Goal: Transaction & Acquisition: Purchase product/service

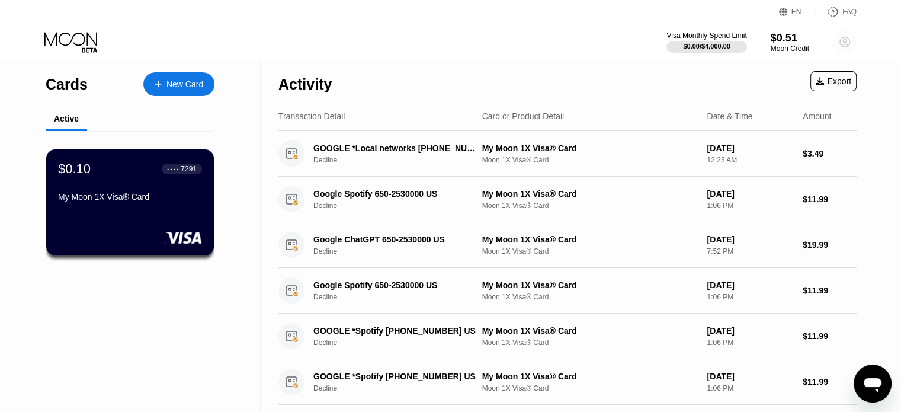
click at [844, 44] on icon at bounding box center [845, 42] width 7 height 7
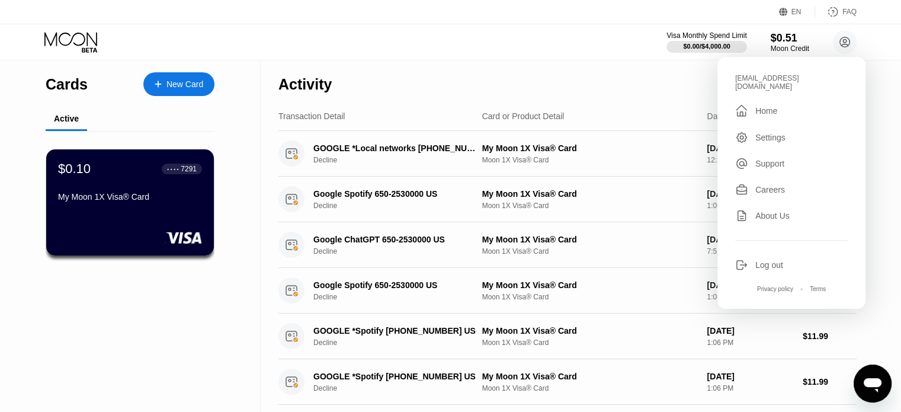
click at [774, 260] on div "Log out" at bounding box center [769, 264] width 28 height 9
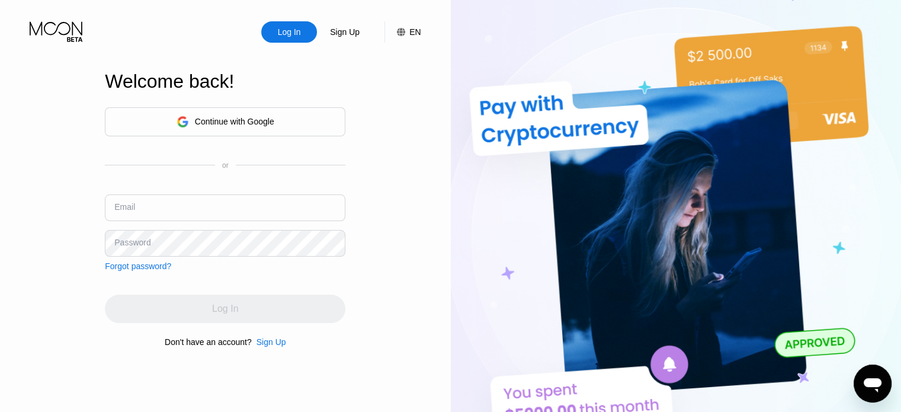
type input "iman_skysat@hotmail.com"
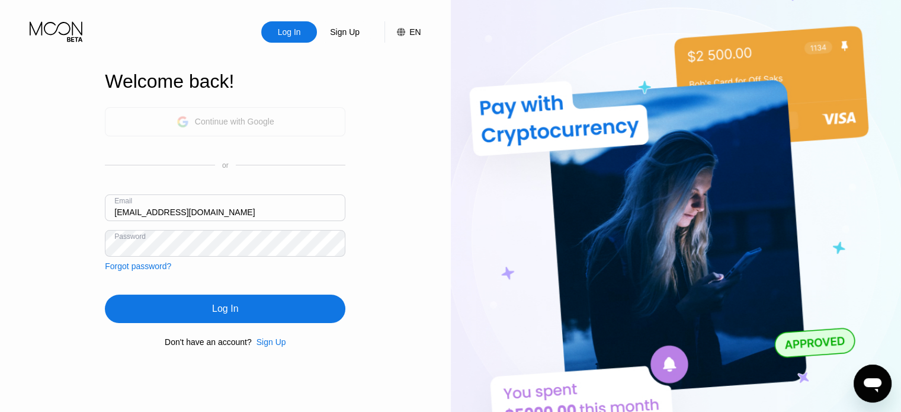
click at [209, 124] on div "Continue with Google" at bounding box center [234, 121] width 79 height 9
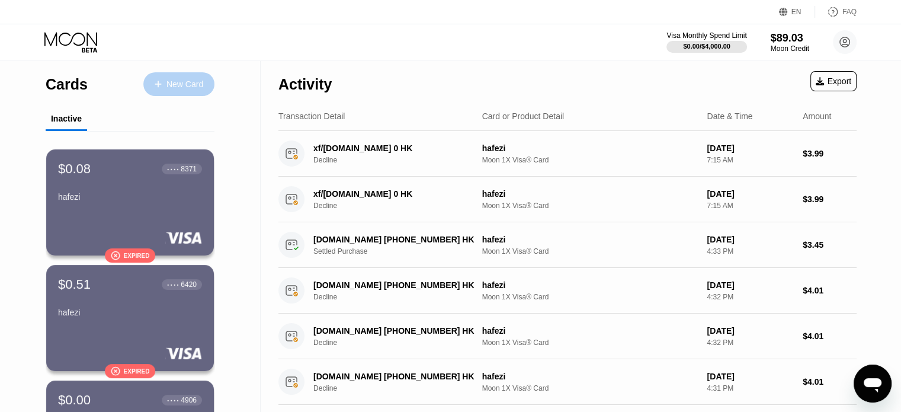
click at [197, 83] on div "New Card" at bounding box center [184, 84] width 37 height 10
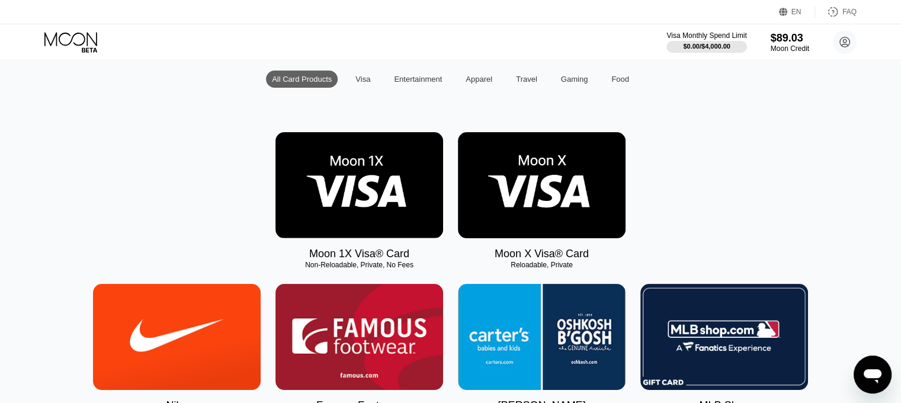
scroll to position [118, 0]
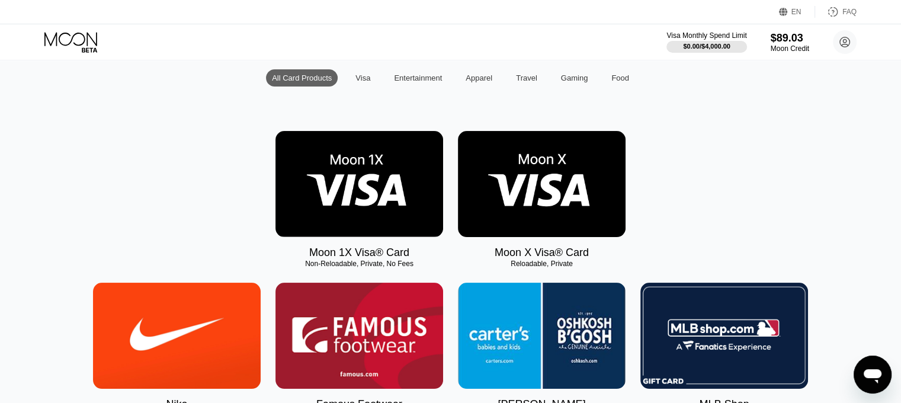
click at [390, 197] on img at bounding box center [359, 184] width 168 height 106
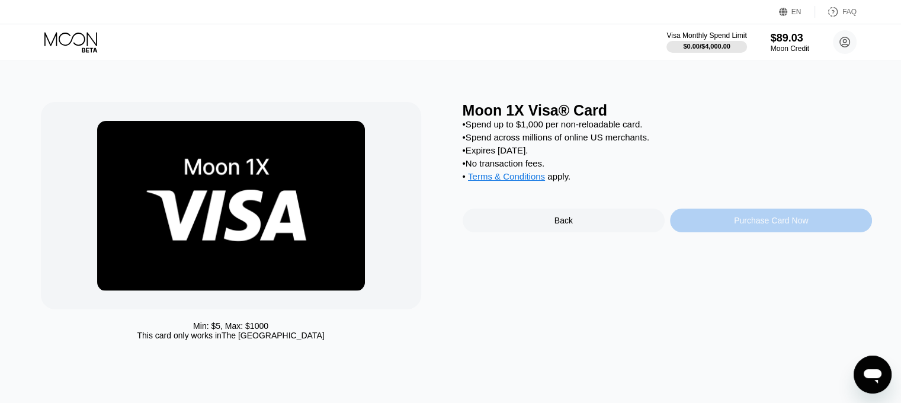
click at [729, 232] on div "Purchase Card Now" at bounding box center [771, 221] width 202 height 24
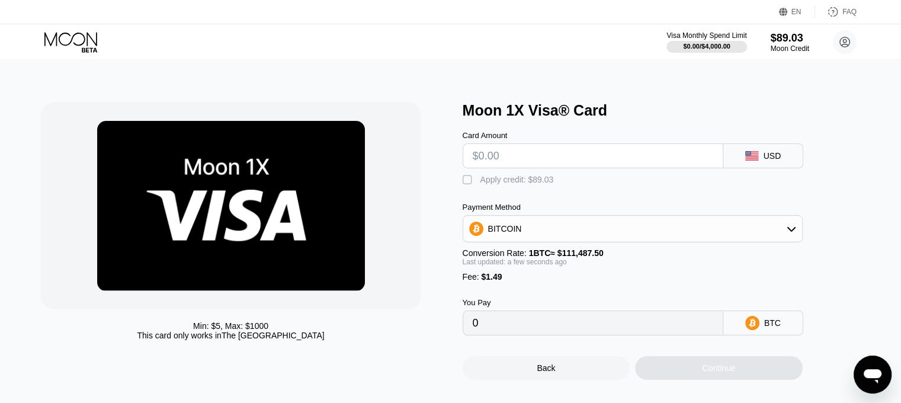
click at [486, 161] on input "text" at bounding box center [593, 156] width 241 height 24
type input "$2"
type input "0.00003131"
type input "$20"
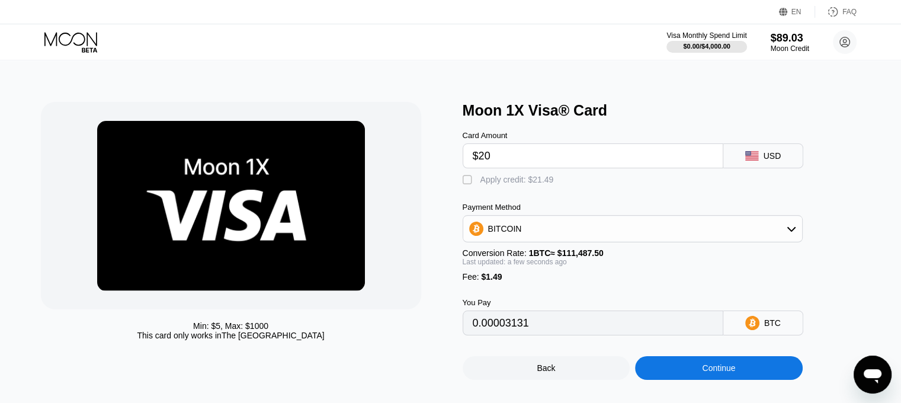
type input "0.00019276"
type input "$20"
click at [467, 184] on div "" at bounding box center [469, 180] width 12 height 12
type input "0"
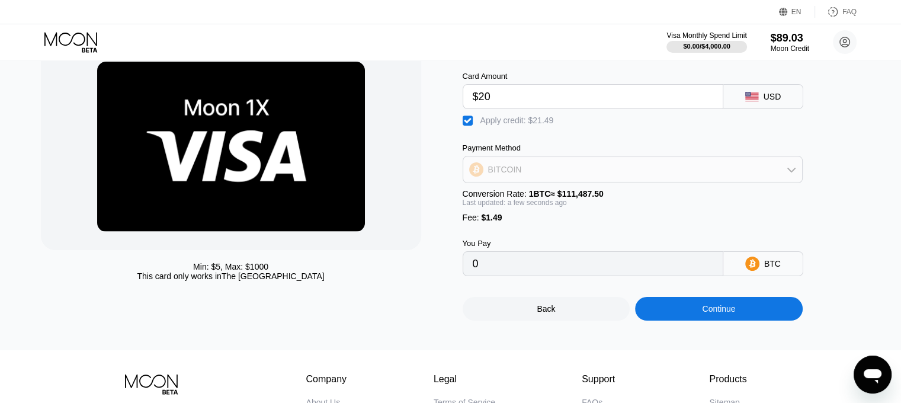
click at [547, 178] on div "BITCOIN" at bounding box center [632, 170] width 339 height 24
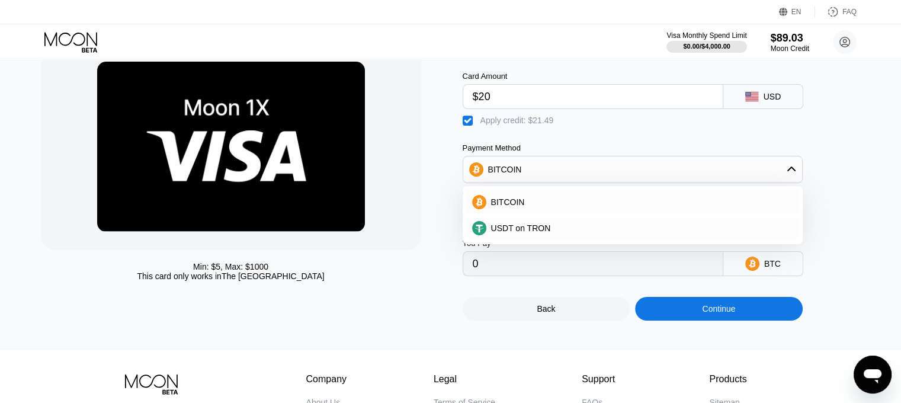
click at [547, 178] on div "BITCOIN" at bounding box center [632, 170] width 339 height 24
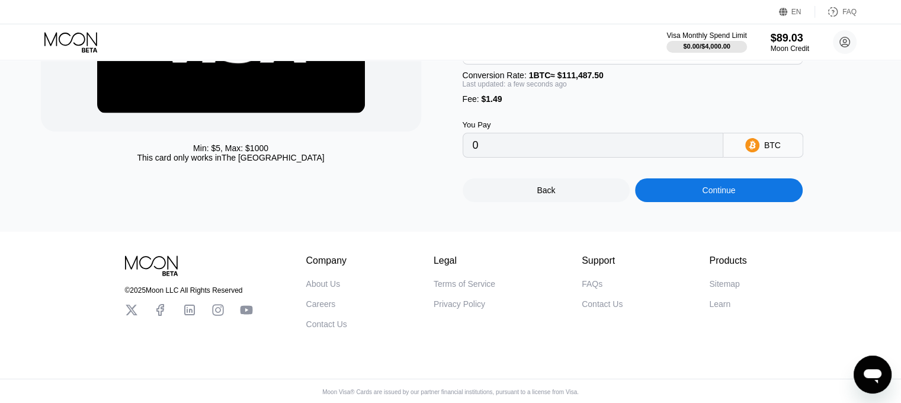
scroll to position [118, 0]
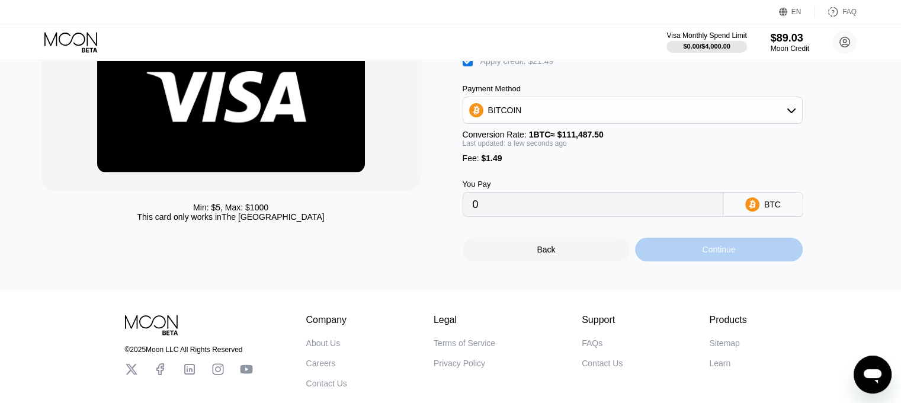
click at [712, 254] on div "Continue" at bounding box center [718, 249] width 33 height 9
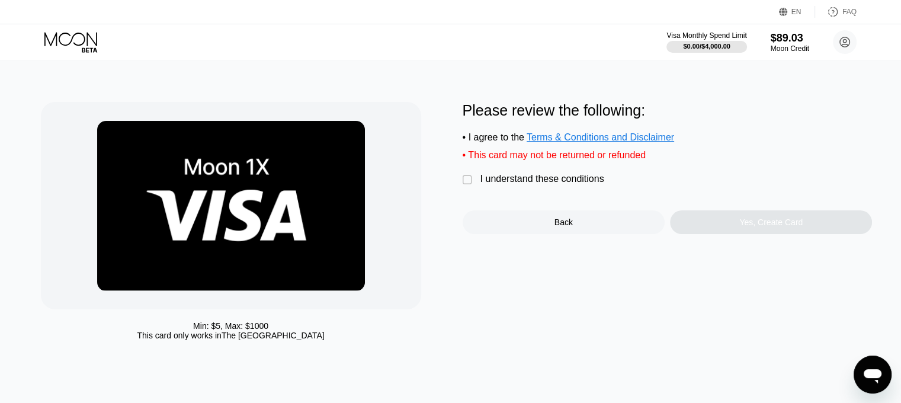
click at [512, 184] on div "I understand these conditions" at bounding box center [542, 179] width 124 height 11
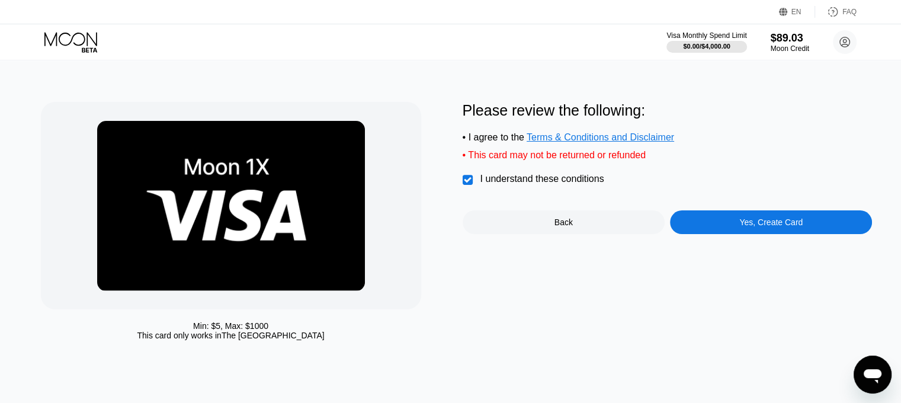
click at [739, 230] on div "Yes, Create Card" at bounding box center [771, 222] width 202 height 24
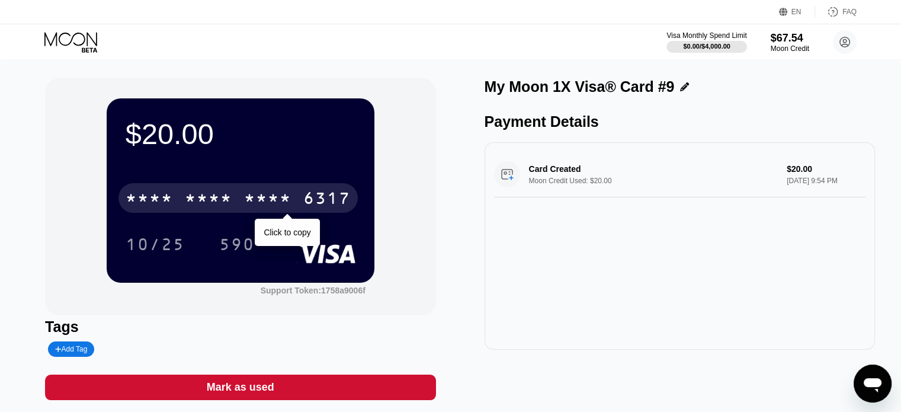
click at [263, 203] on div "* * * *" at bounding box center [267, 199] width 47 height 19
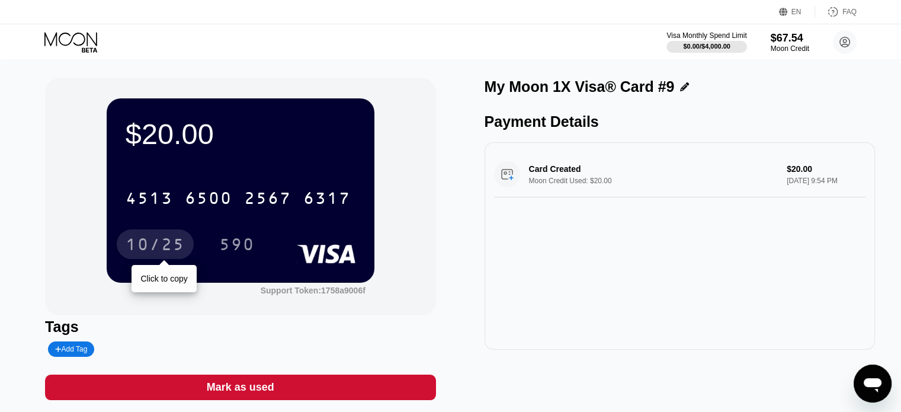
click at [162, 246] on div "10/25" at bounding box center [155, 245] width 59 height 19
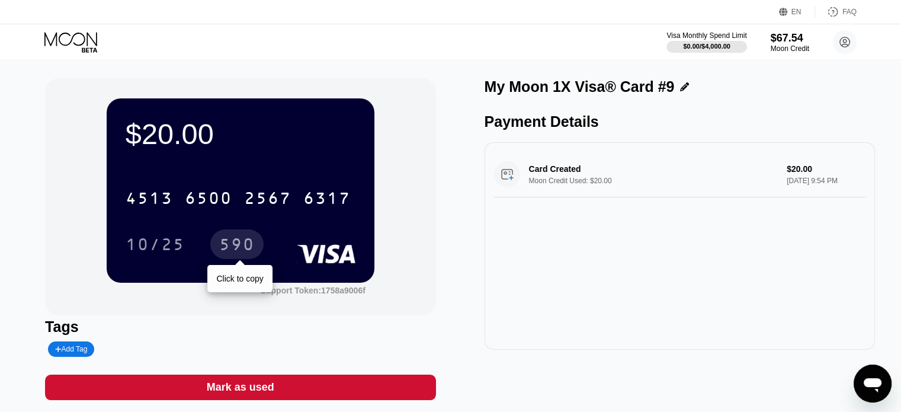
click at [249, 248] on div "590" at bounding box center [237, 245] width 36 height 19
